Goal: Transaction & Acquisition: Purchase product/service

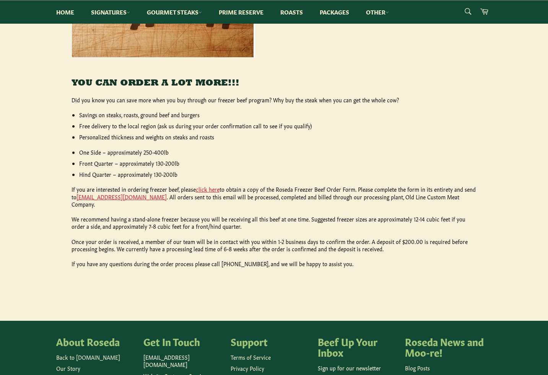
scroll to position [301, 0]
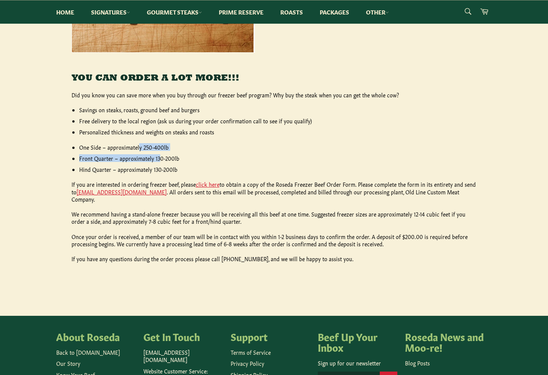
drag, startPoint x: 139, startPoint y: 145, endPoint x: 167, endPoint y: 165, distance: 34.8
click at [167, 165] on ul "One Side – approximately 250-400lb Front Quarter – approximately 130-200lb Hind…" at bounding box center [277, 159] width 397 height 30
drag, startPoint x: 167, startPoint y: 165, endPoint x: 188, endPoint y: 170, distance: 21.3
click at [175, 168] on li "Hind Quarter – approximately 130-200lb" at bounding box center [277, 169] width 397 height 7
drag, startPoint x: 186, startPoint y: 167, endPoint x: 136, endPoint y: 149, distance: 52.9
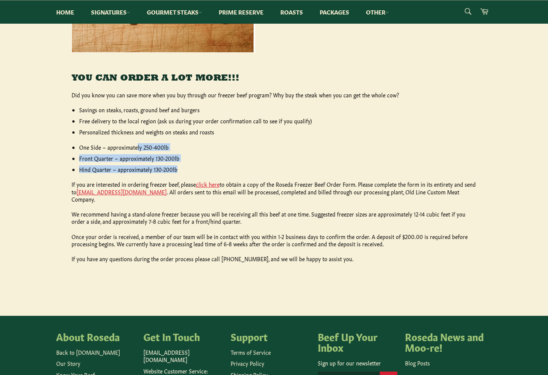
click at [136, 149] on ul "One Side – approximately 250-400lb Front Quarter – approximately 130-200lb Hind…" at bounding box center [277, 159] width 397 height 30
click at [136, 149] on li "One Side – approximately 250-400lb" at bounding box center [277, 147] width 397 height 7
click at [206, 182] on link "click here" at bounding box center [208, 184] width 24 height 8
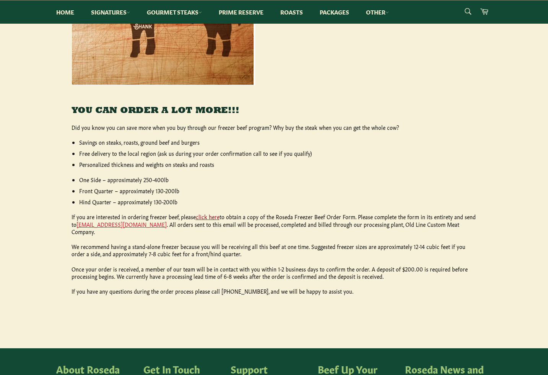
scroll to position [134, 0]
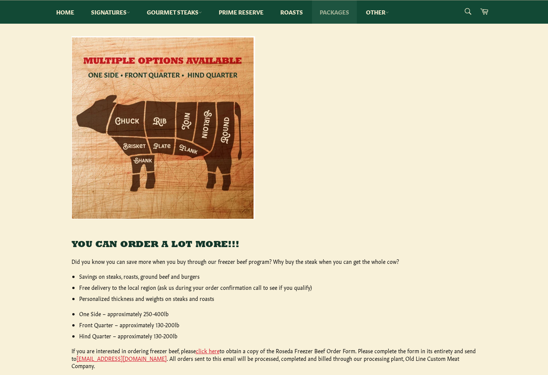
click at [333, 11] on link "Packages" at bounding box center [334, 11] width 45 height 23
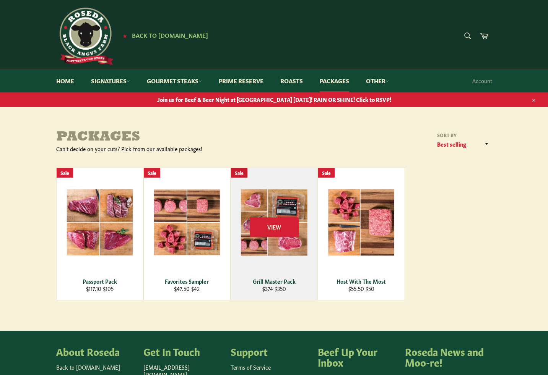
click at [279, 191] on div "View" at bounding box center [274, 234] width 86 height 132
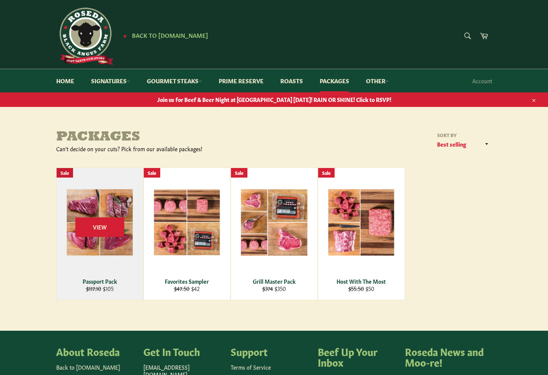
click at [102, 194] on div "View" at bounding box center [100, 234] width 86 height 132
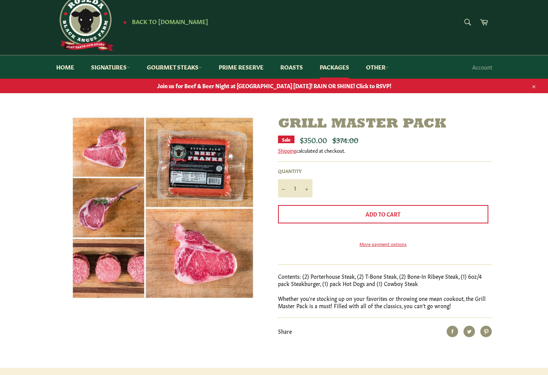
scroll to position [19, 0]
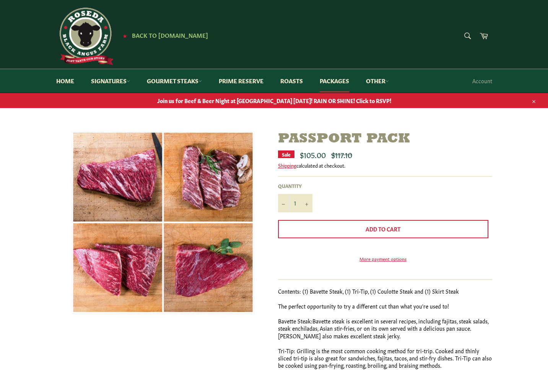
scroll to position [7, 0]
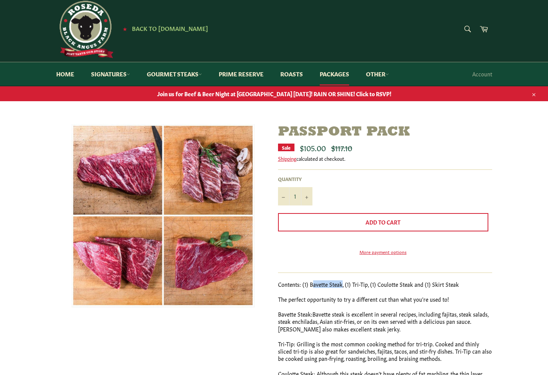
drag, startPoint x: 312, startPoint y: 298, endPoint x: 340, endPoint y: 299, distance: 27.9
click at [340, 288] on p "Contents: (1) Bavette Steak, (1) Tri-Tip, (1) Coulotte Steak and (1) Skirt Steak" at bounding box center [385, 284] width 214 height 7
